Goal: Information Seeking & Learning: Learn about a topic

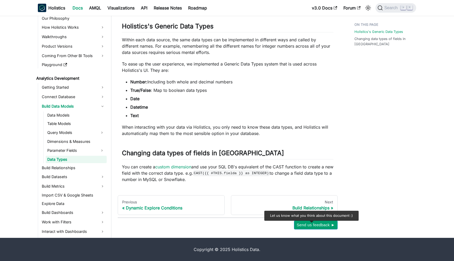
click at [311, 224] on span "Send us feedback ►" at bounding box center [316, 224] width 38 height 7
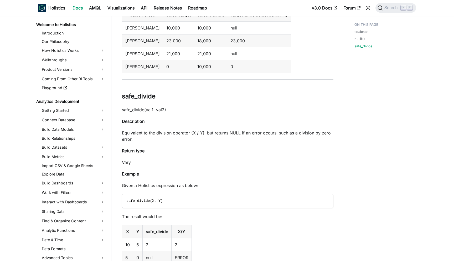
scroll to position [582, 0]
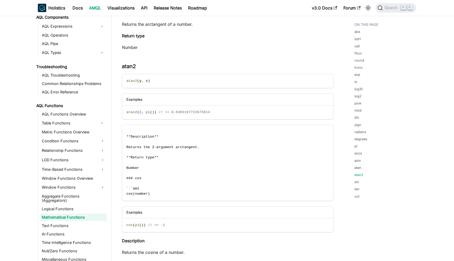
scroll to position [2390, 0]
click at [358, 117] on link "div" at bounding box center [357, 117] width 5 height 5
